Goal: Check status

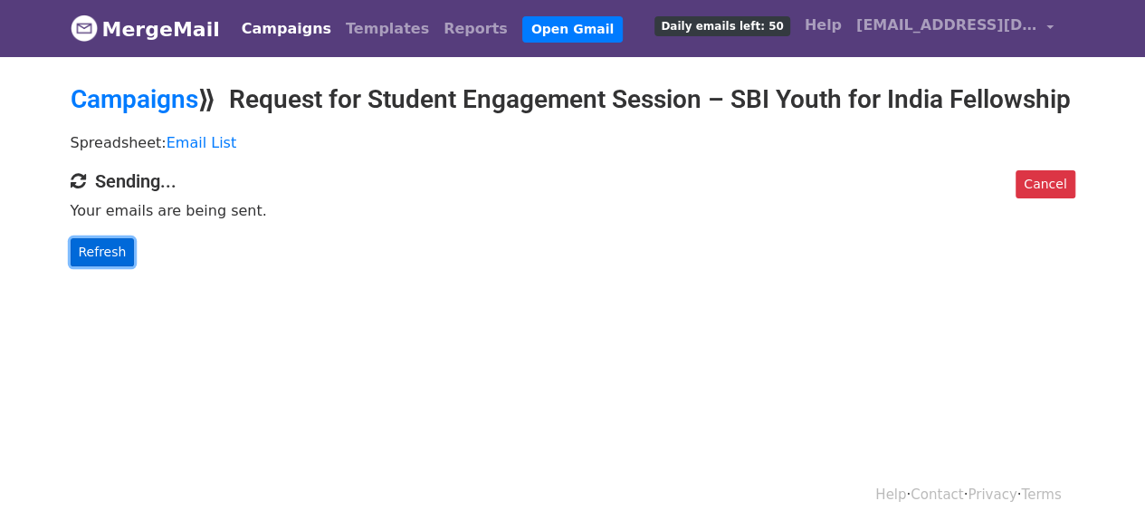
click at [121, 266] on link "Refresh" at bounding box center [103, 252] width 64 height 28
